Goal: Task Accomplishment & Management: Manage account settings

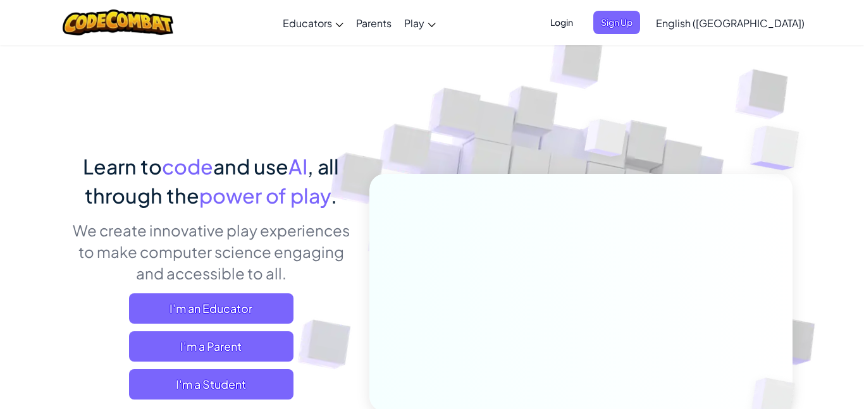
click at [311, 199] on span "power of play" at bounding box center [265, 195] width 132 height 25
click at [640, 30] on span "Sign Up" at bounding box center [617, 22] width 47 height 23
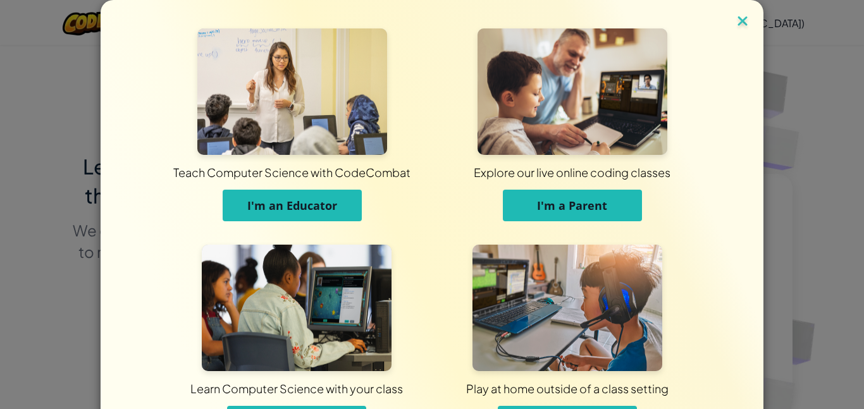
click at [741, 19] on img at bounding box center [743, 22] width 16 height 19
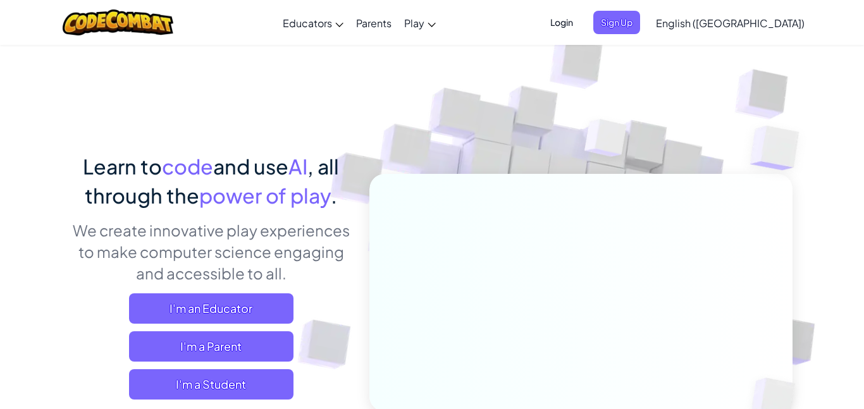
click at [581, 19] on span "Login" at bounding box center [562, 22] width 38 height 23
